Goal: Task Accomplishment & Management: Manage account settings

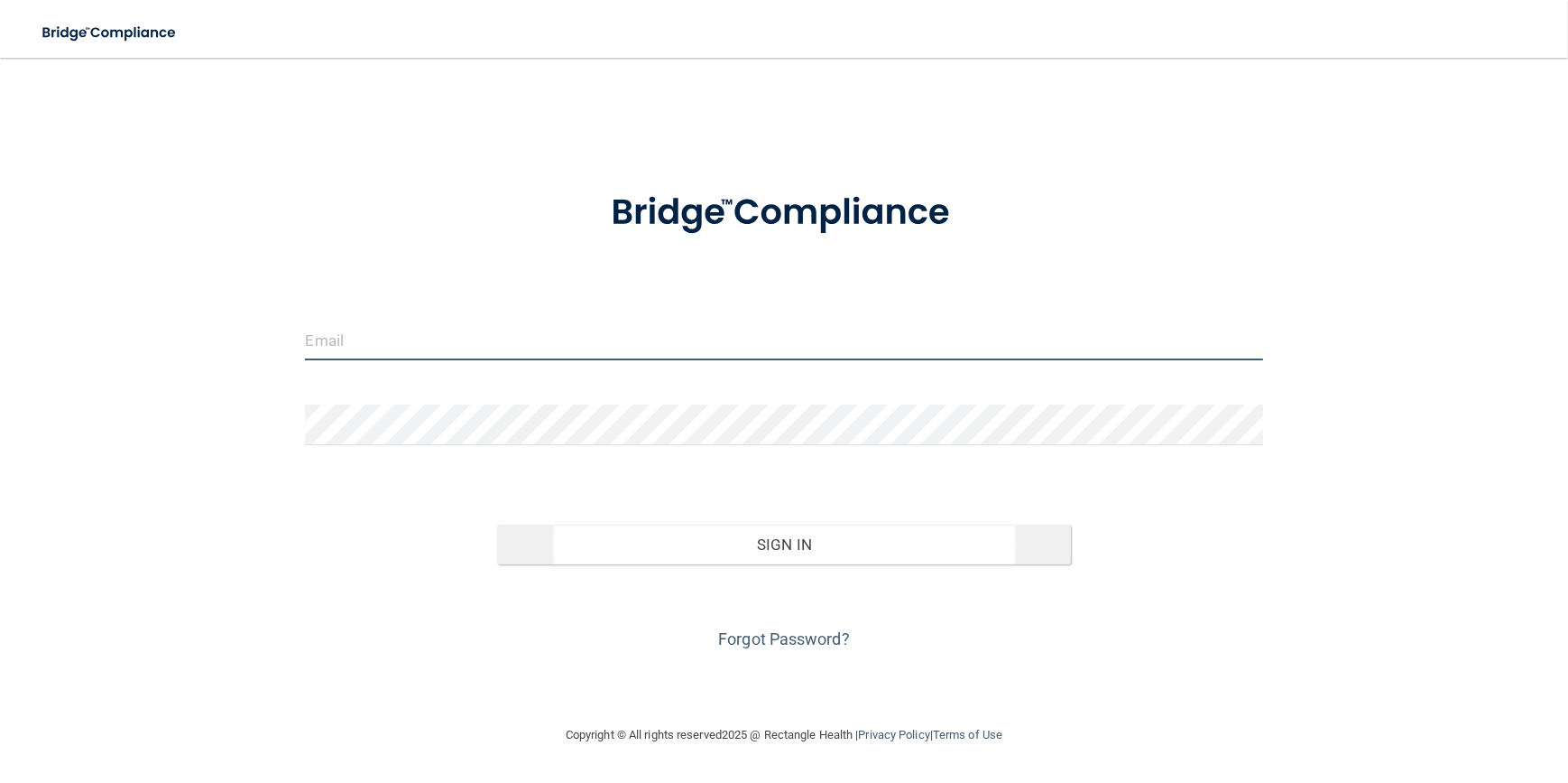
type input "[EMAIL_ADDRESS][DOMAIN_NAME]"
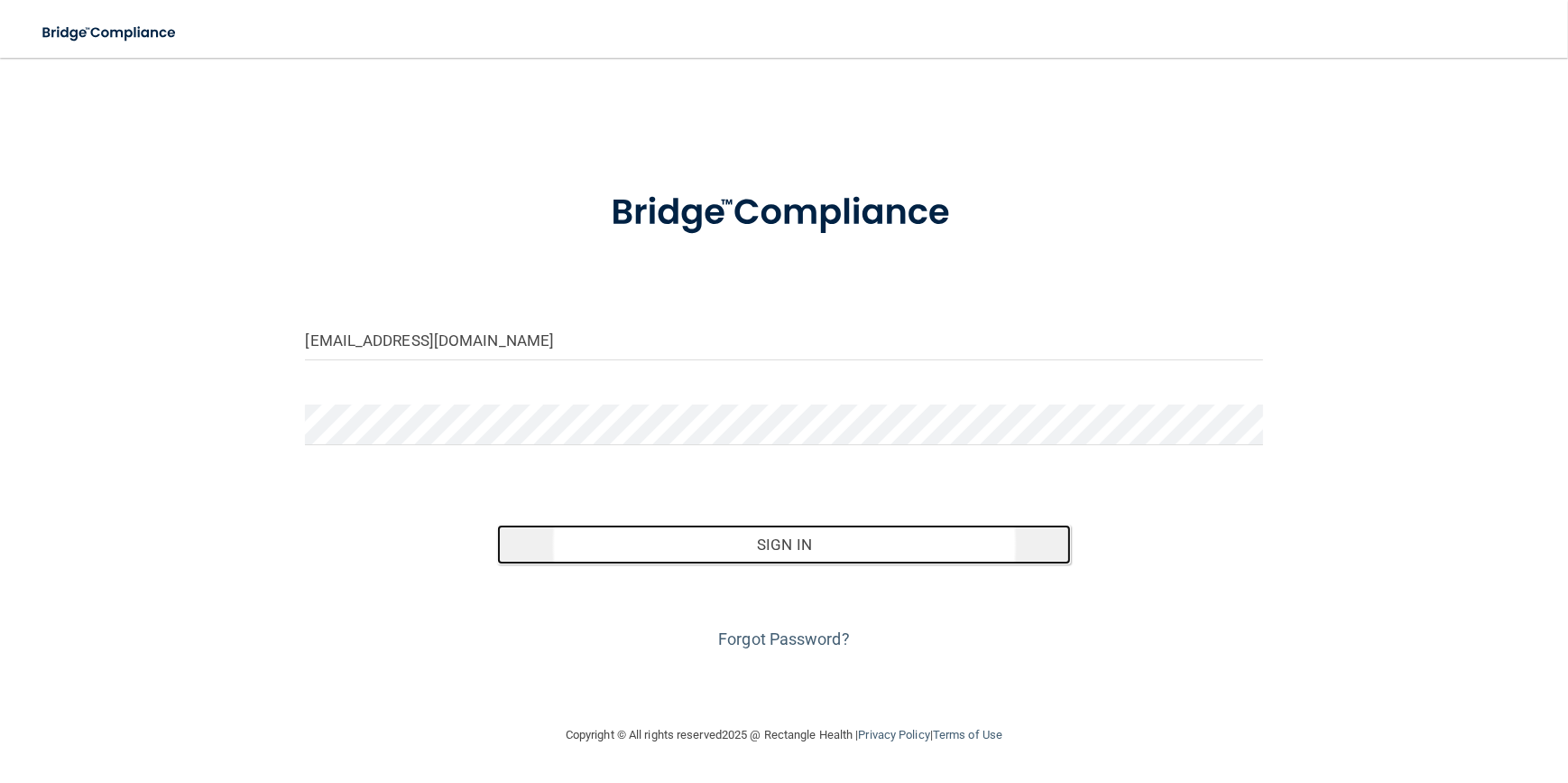
click at [704, 556] on button "Sign In" at bounding box center [784, 545] width 575 height 40
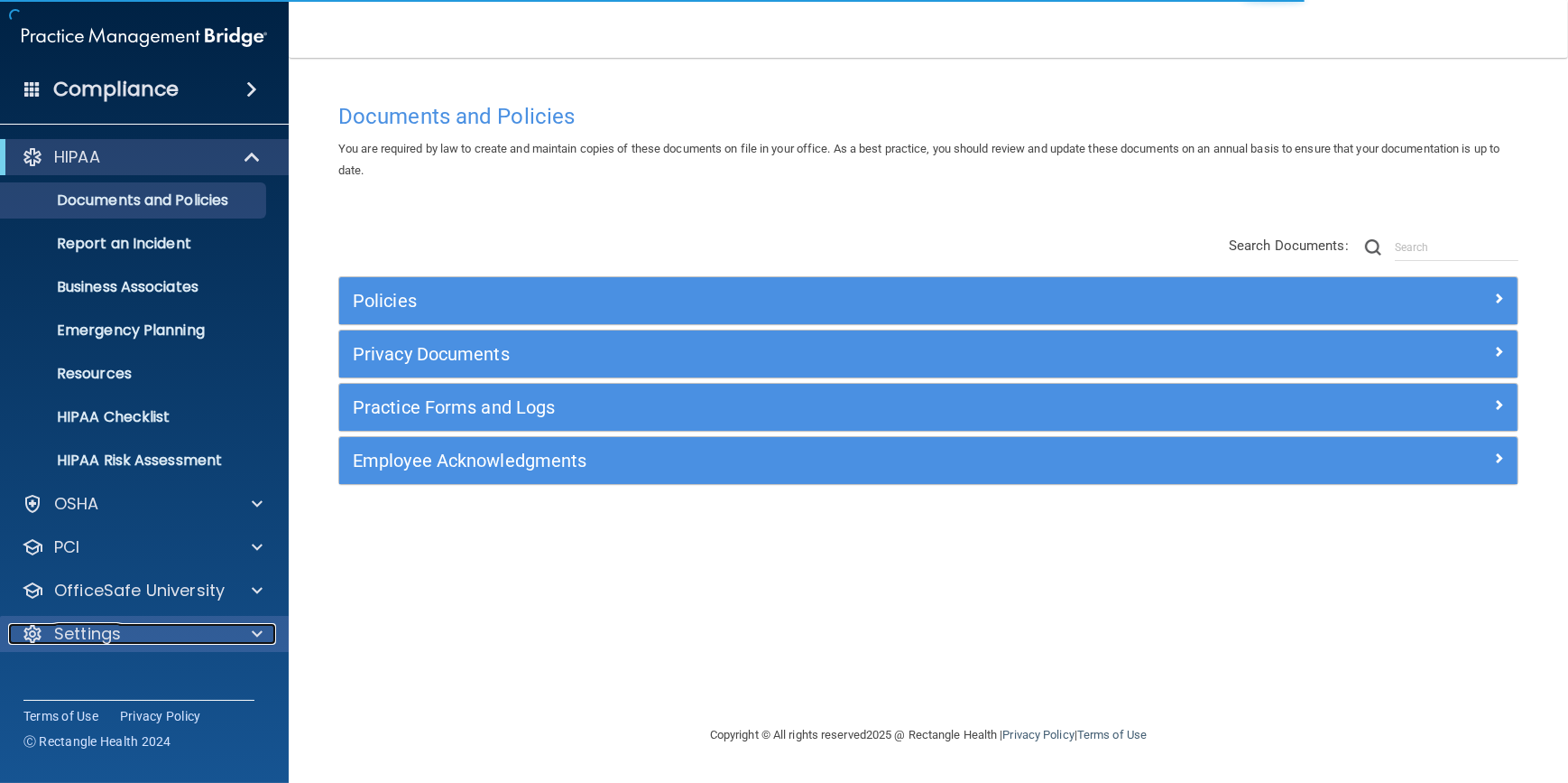
click at [215, 636] on div "Settings" at bounding box center [120, 634] width 224 height 22
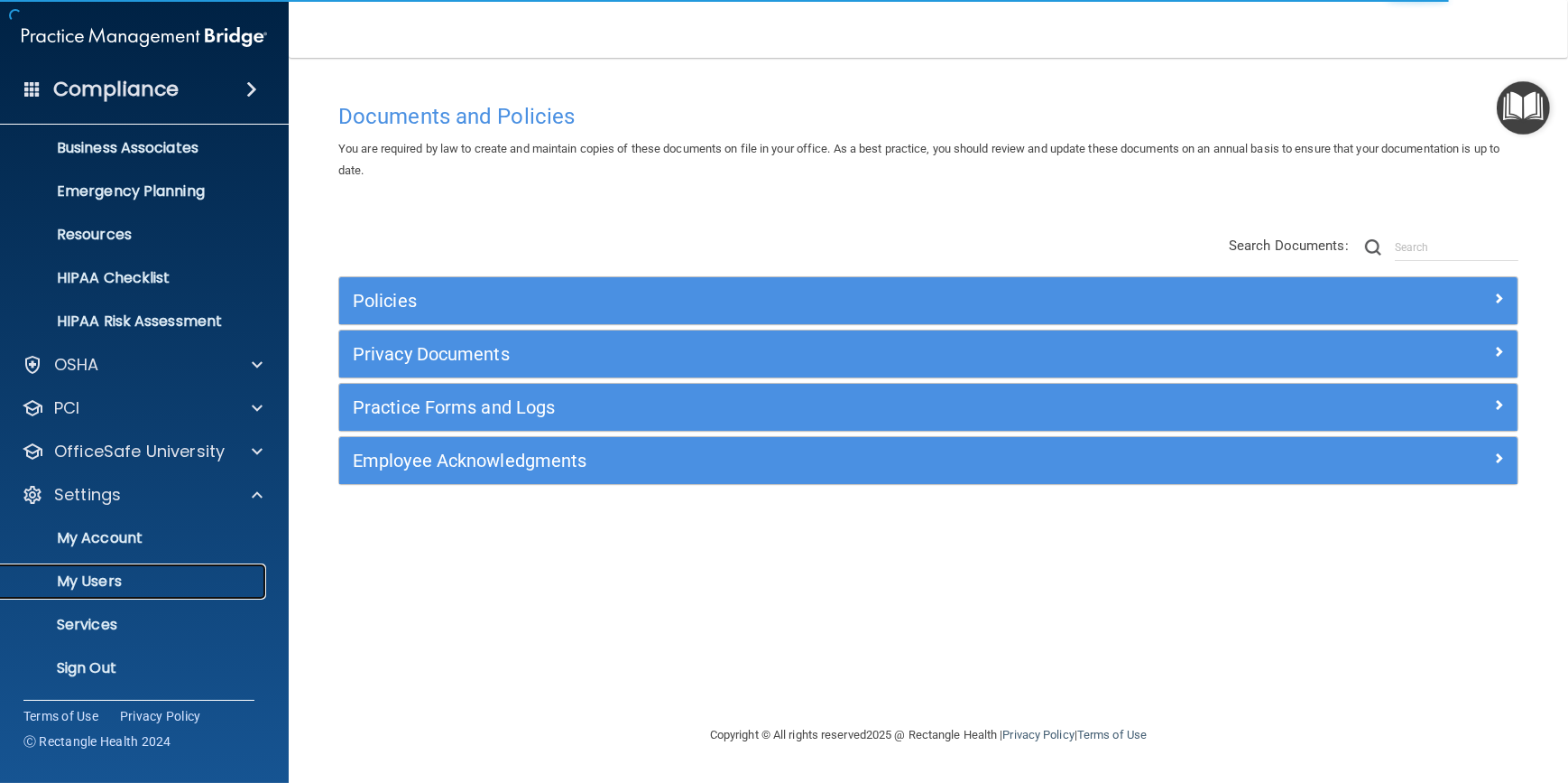
click at [97, 592] on link "My Users" at bounding box center [124, 582] width 284 height 36
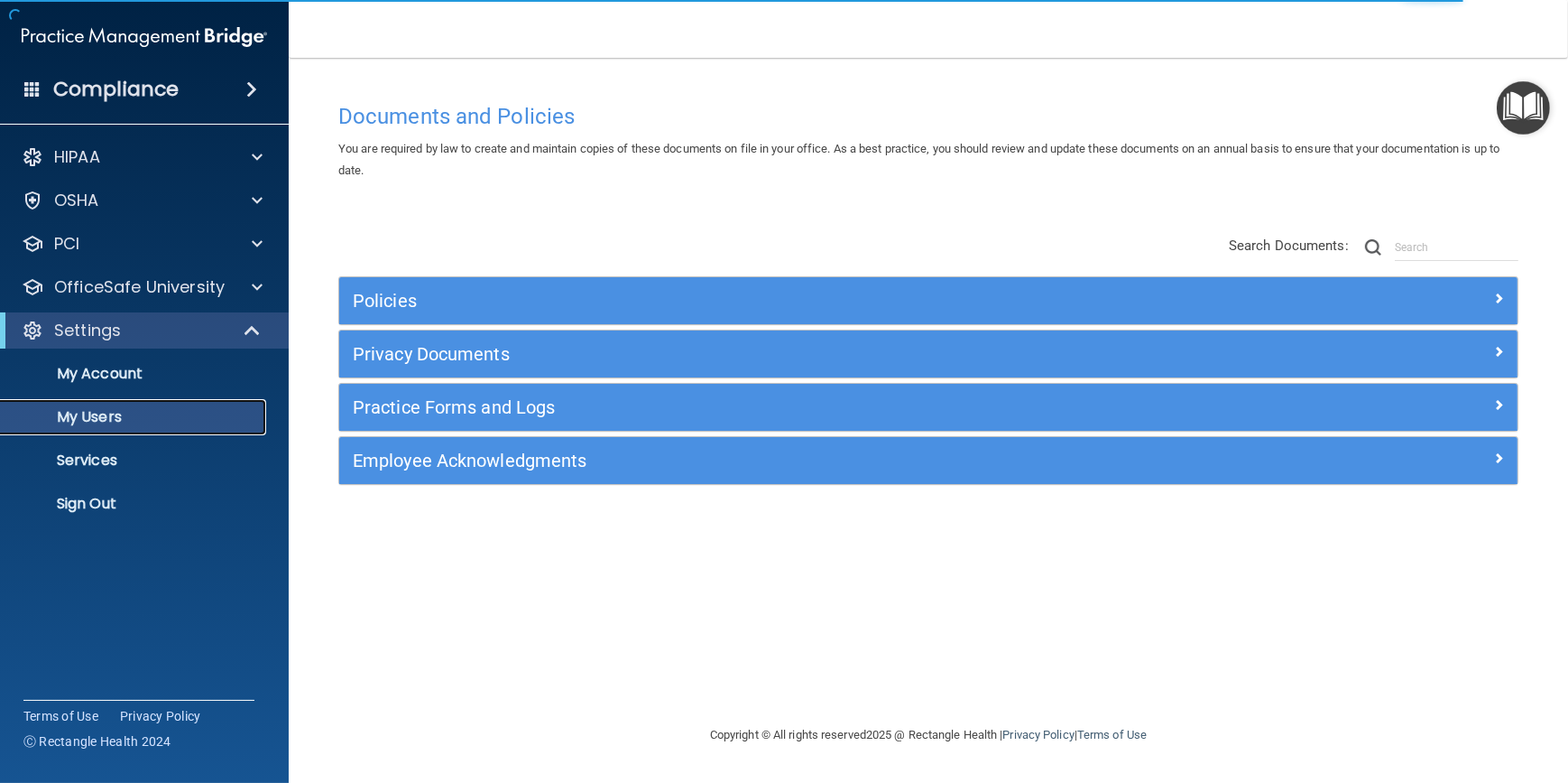
select select "20"
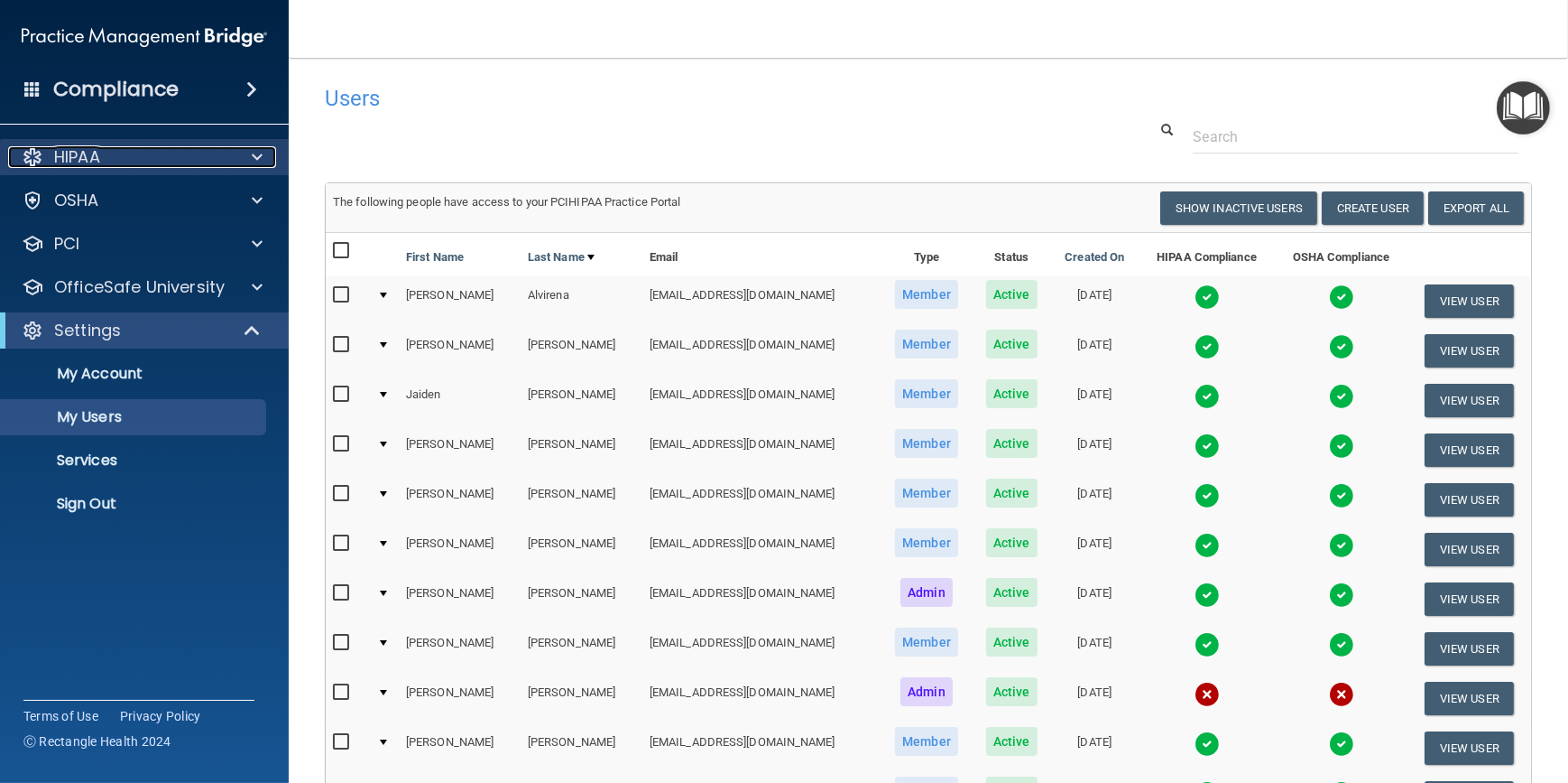
click at [251, 151] on span at bounding box center [256, 157] width 10 height 22
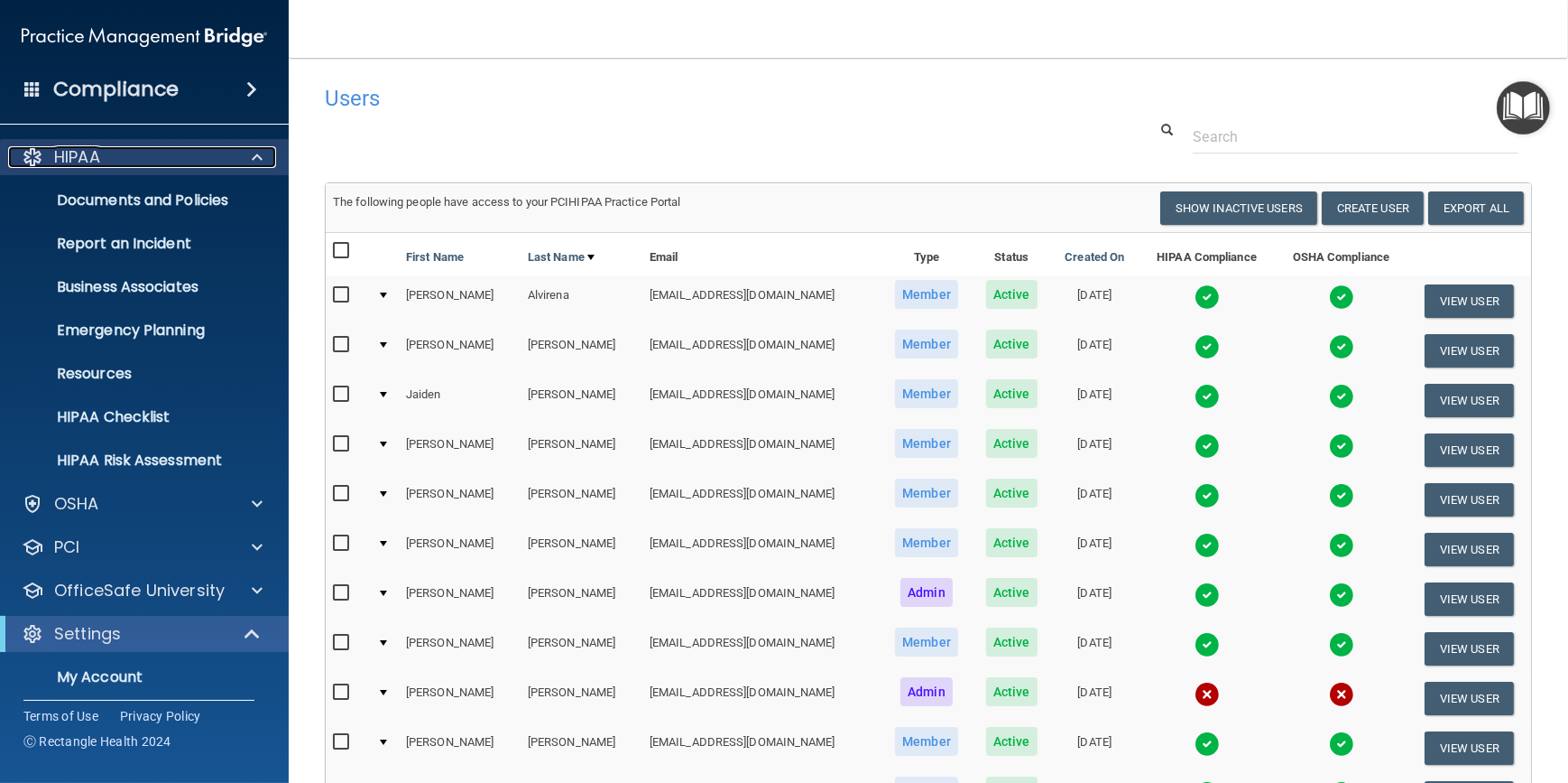
click at [251, 151] on span at bounding box center [256, 157] width 10 height 22
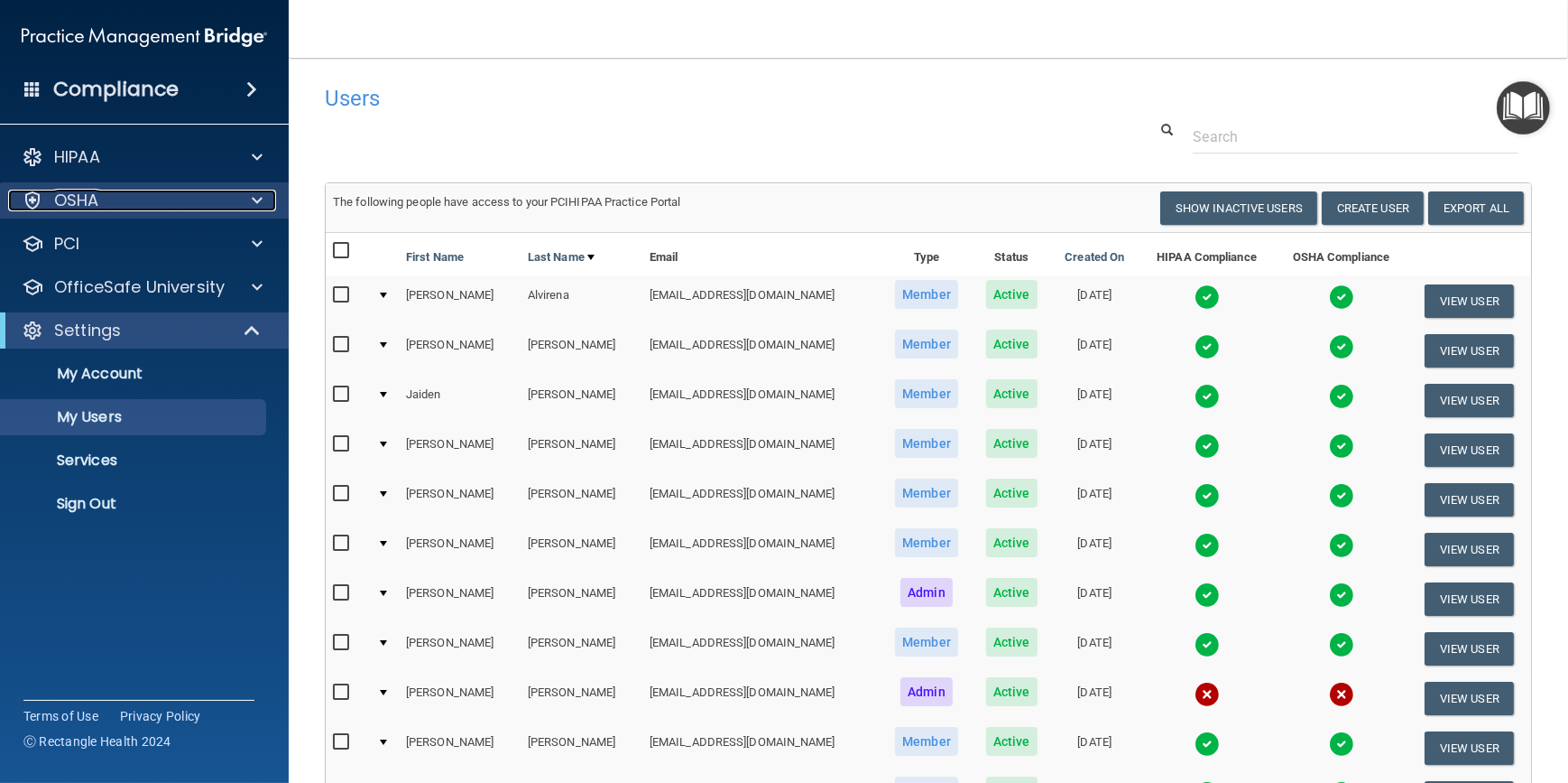
click at [260, 197] on span at bounding box center [256, 200] width 10 height 22
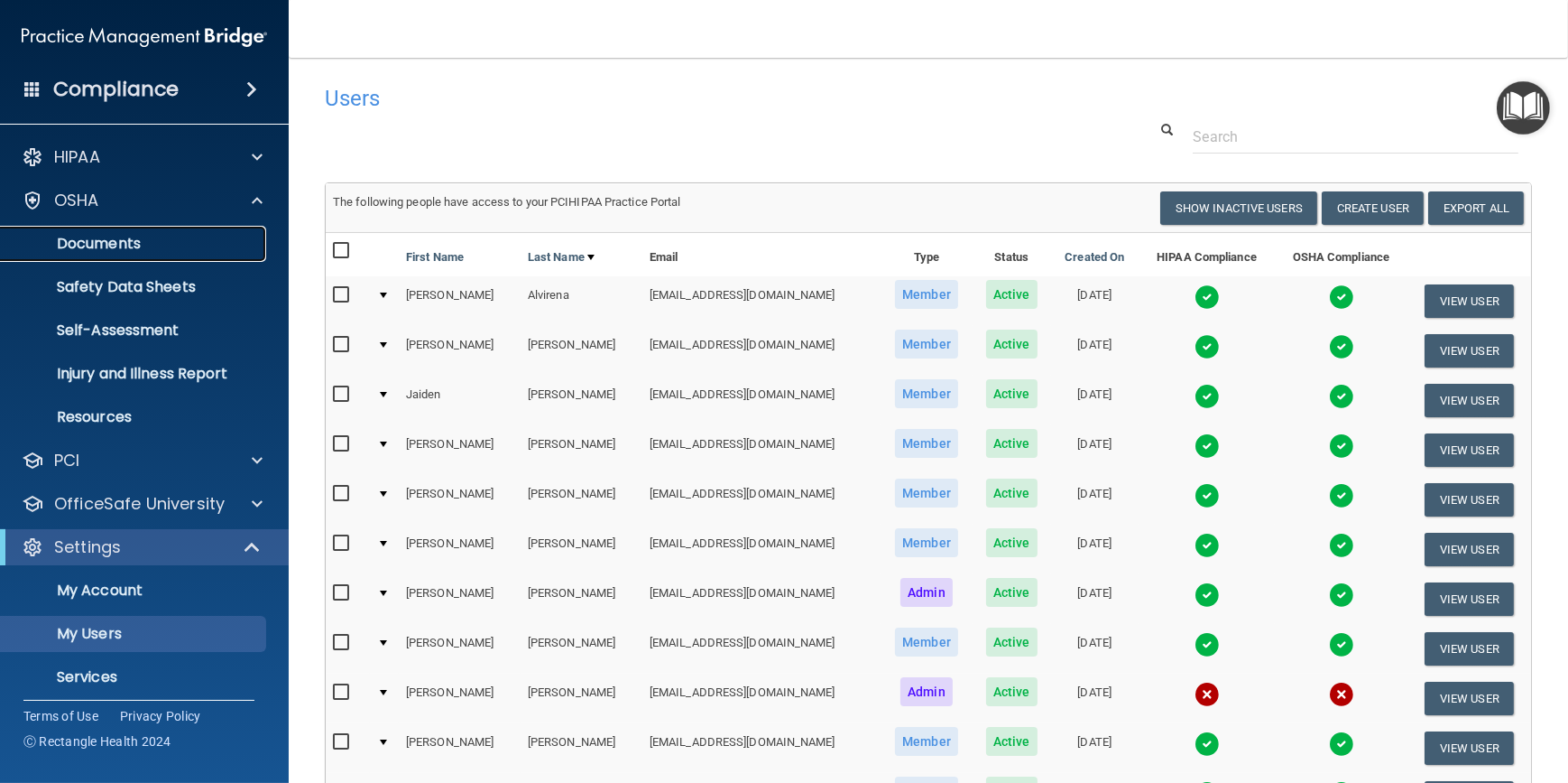
click at [116, 235] on p "Documents" at bounding box center [134, 243] width 247 height 18
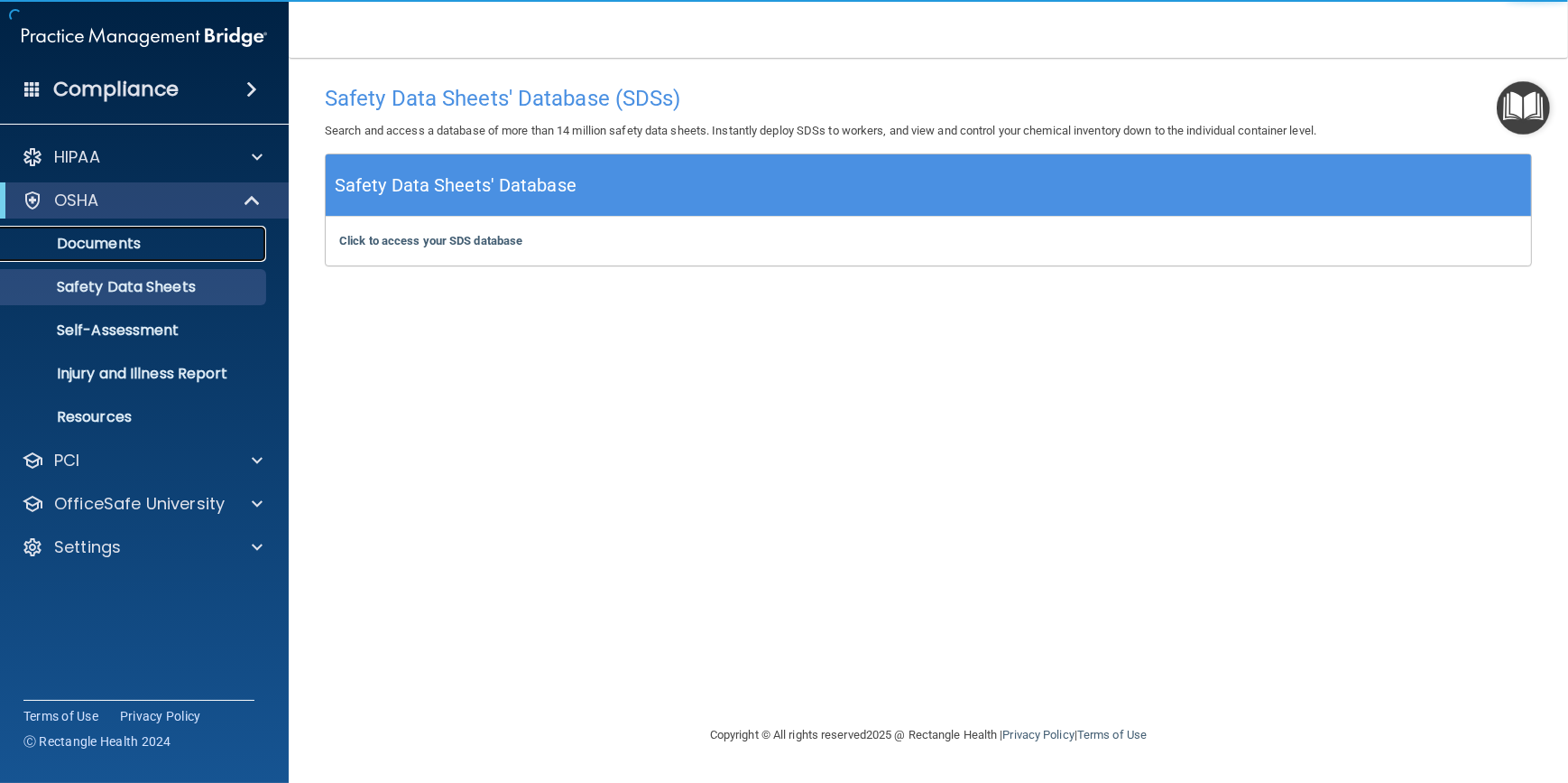
click at [95, 246] on p "Documents" at bounding box center [134, 243] width 247 height 18
